Goal: Use online tool/utility: Utilize a website feature to perform a specific function

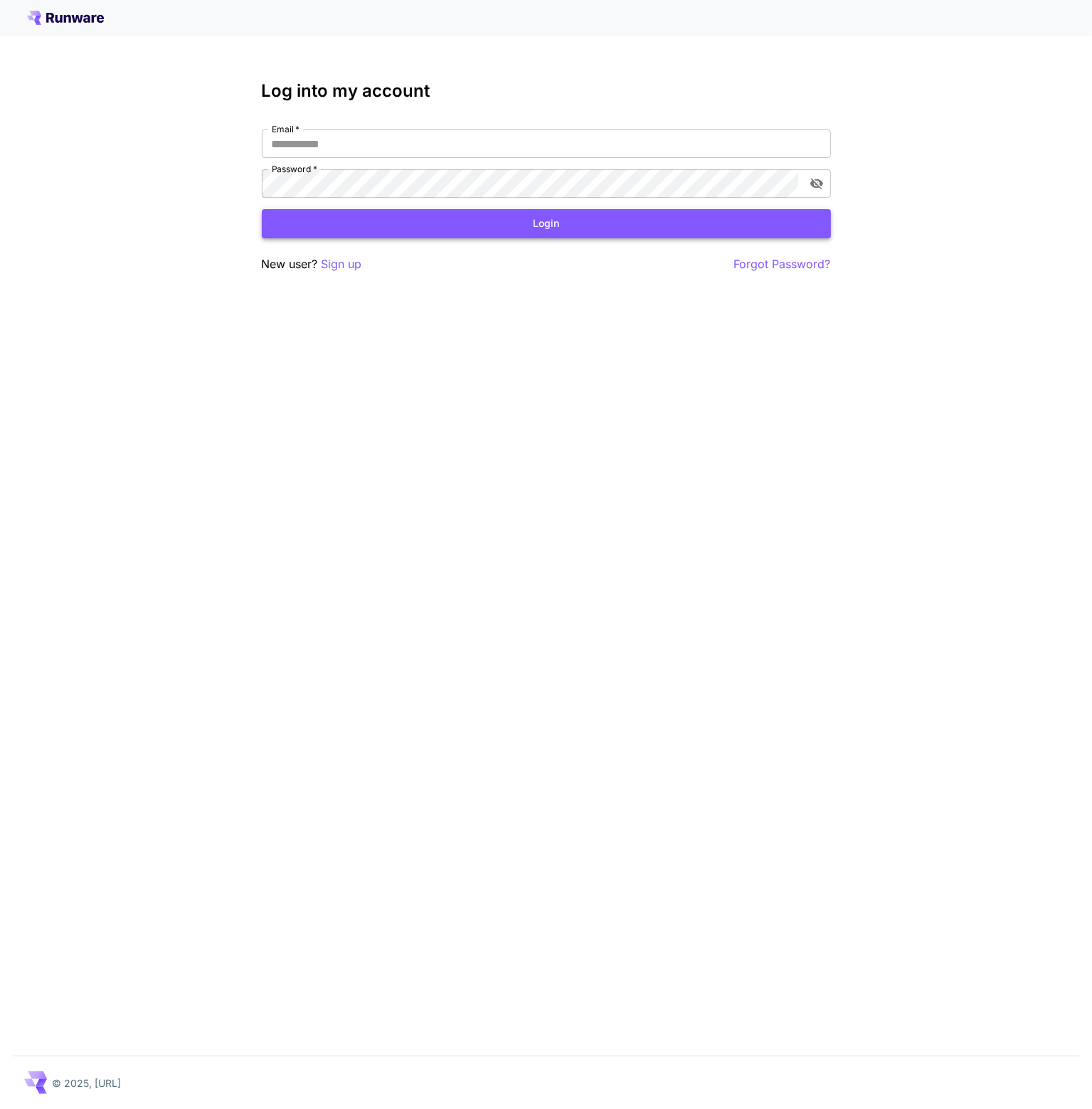
type input "**********"
click at [771, 221] on button "Login" at bounding box center [547, 223] width 569 height 29
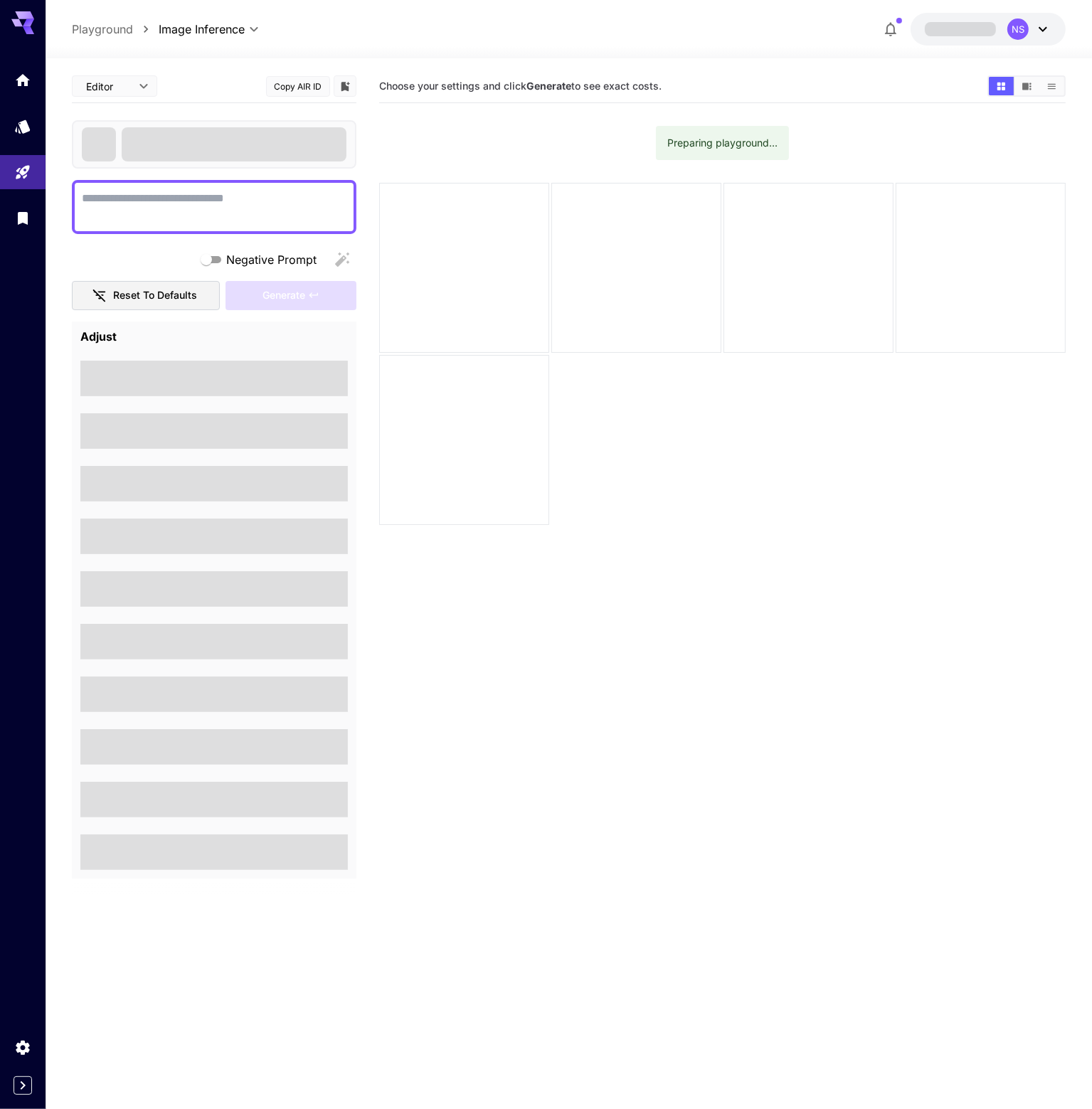
type textarea "**********"
